Goal: Find specific page/section: Find specific page/section

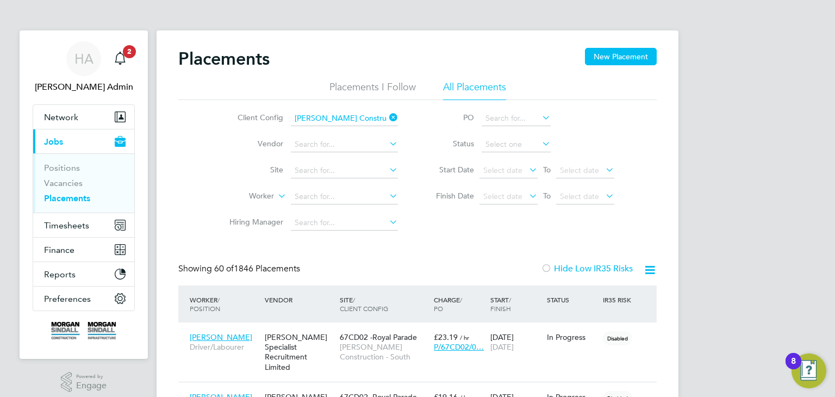
click at [387, 118] on icon at bounding box center [387, 117] width 0 height 15
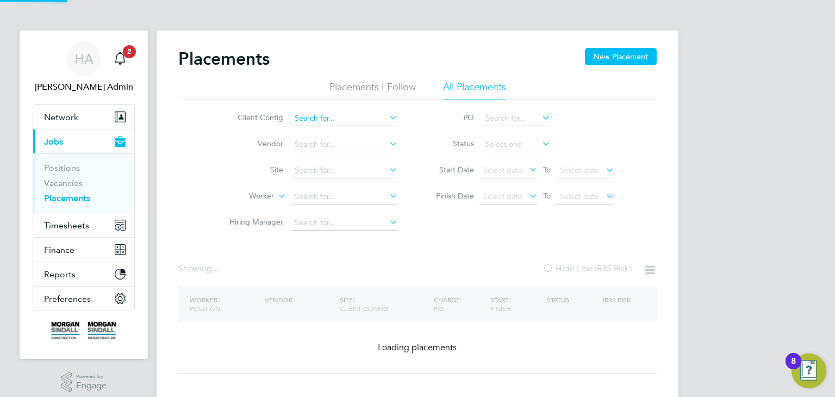
click at [372, 119] on input at bounding box center [344, 118] width 107 height 15
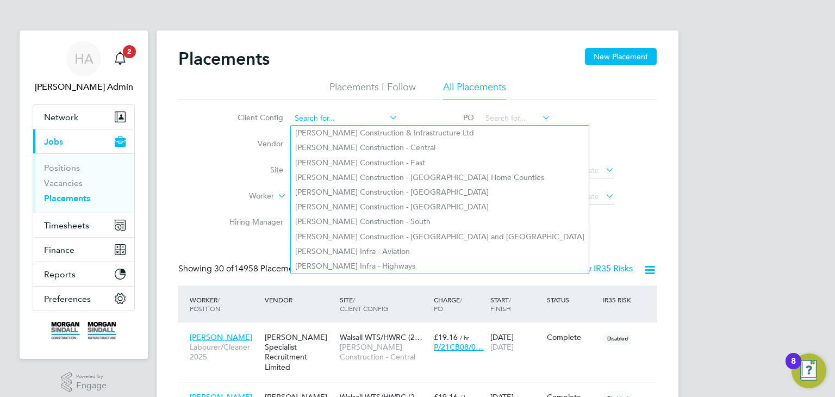
click at [348, 115] on input at bounding box center [344, 118] width 107 height 15
click at [387, 120] on icon at bounding box center [387, 117] width 0 height 15
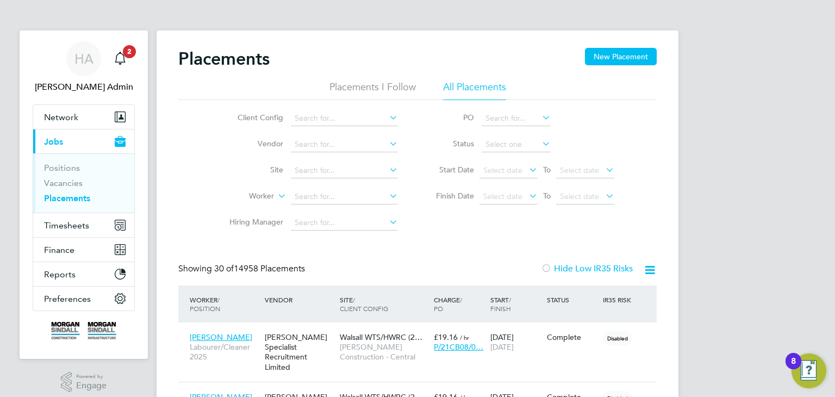
click at [387, 120] on icon at bounding box center [387, 117] width 0 height 15
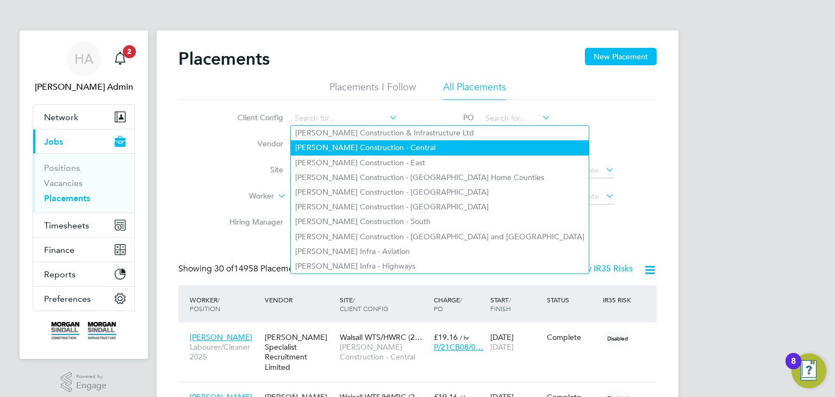
click at [398, 143] on li "[PERSON_NAME] Construction - Central" at bounding box center [440, 147] width 298 height 15
type input "[PERSON_NAME] Construction - Central"
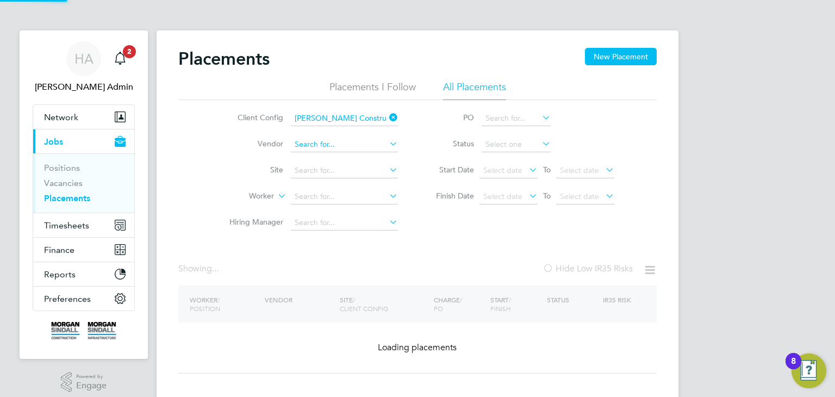
click at [371, 146] on input at bounding box center [344, 144] width 107 height 15
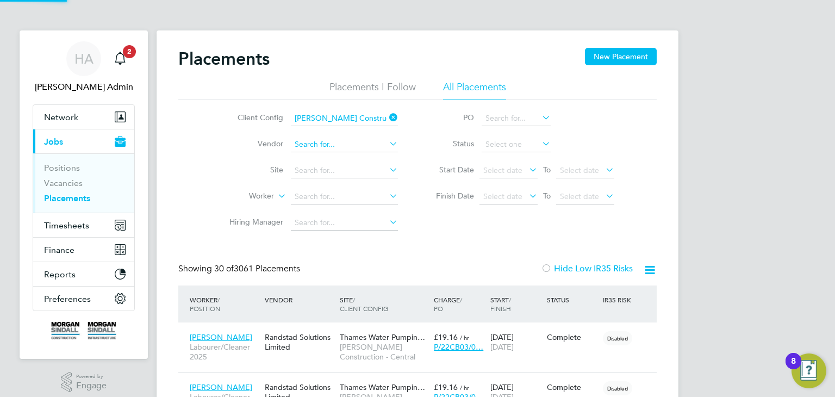
click at [359, 143] on input at bounding box center [344, 144] width 107 height 15
type input "project tempo"
click at [320, 144] on input "project tempo" at bounding box center [344, 144] width 107 height 15
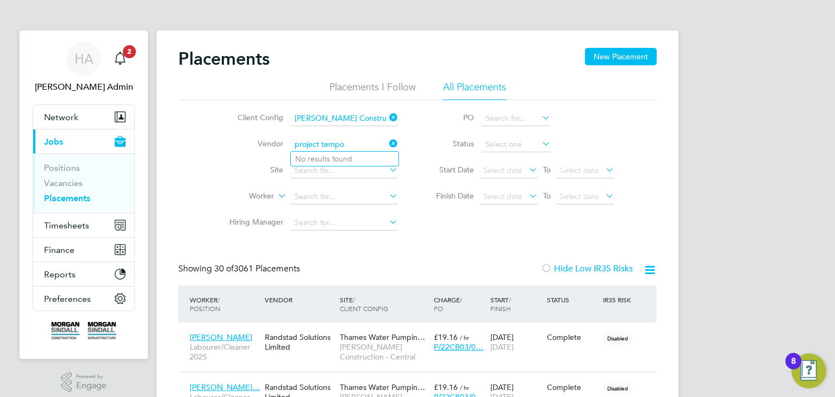
drag, startPoint x: 344, startPoint y: 144, endPoint x: 292, endPoint y: 144, distance: 52.2
click at [292, 144] on input "project tempo" at bounding box center [344, 144] width 107 height 15
type input "reading"
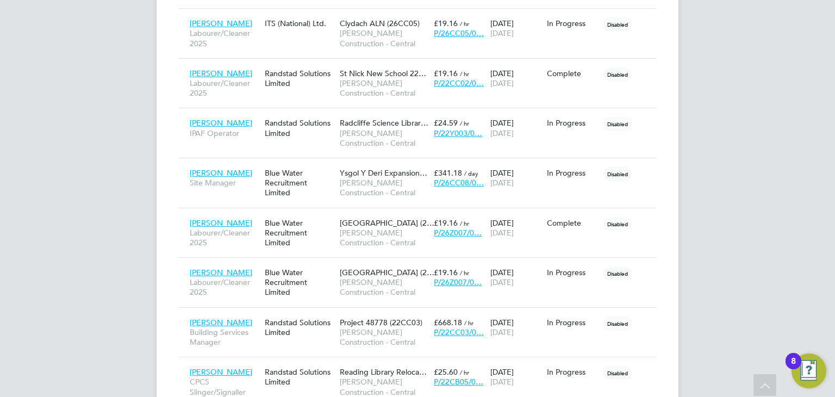
scroll to position [1493, 0]
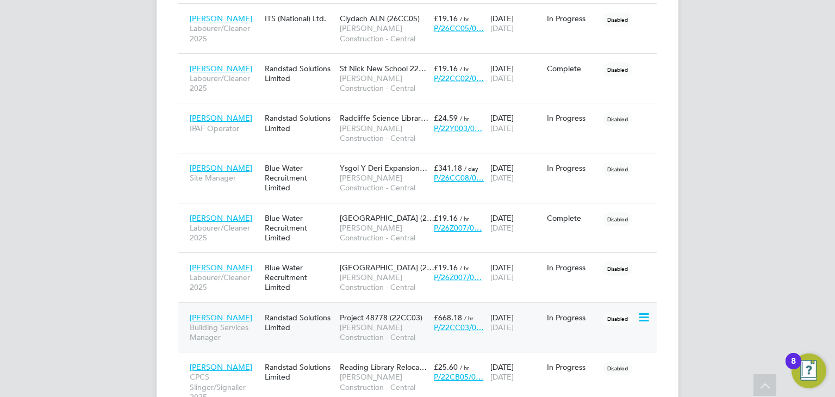
click at [404, 307] on div "Project 48778 (22CC03) [PERSON_NAME] Construction - Central" at bounding box center [384, 327] width 94 height 41
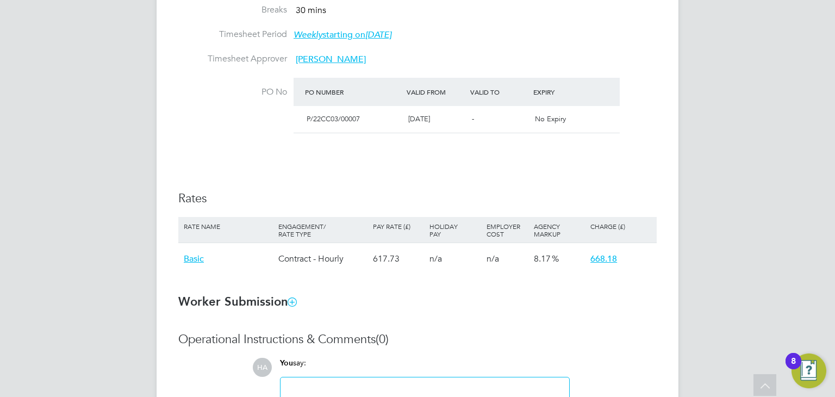
scroll to position [539, 0]
